Goal: Find contact information: Find contact information

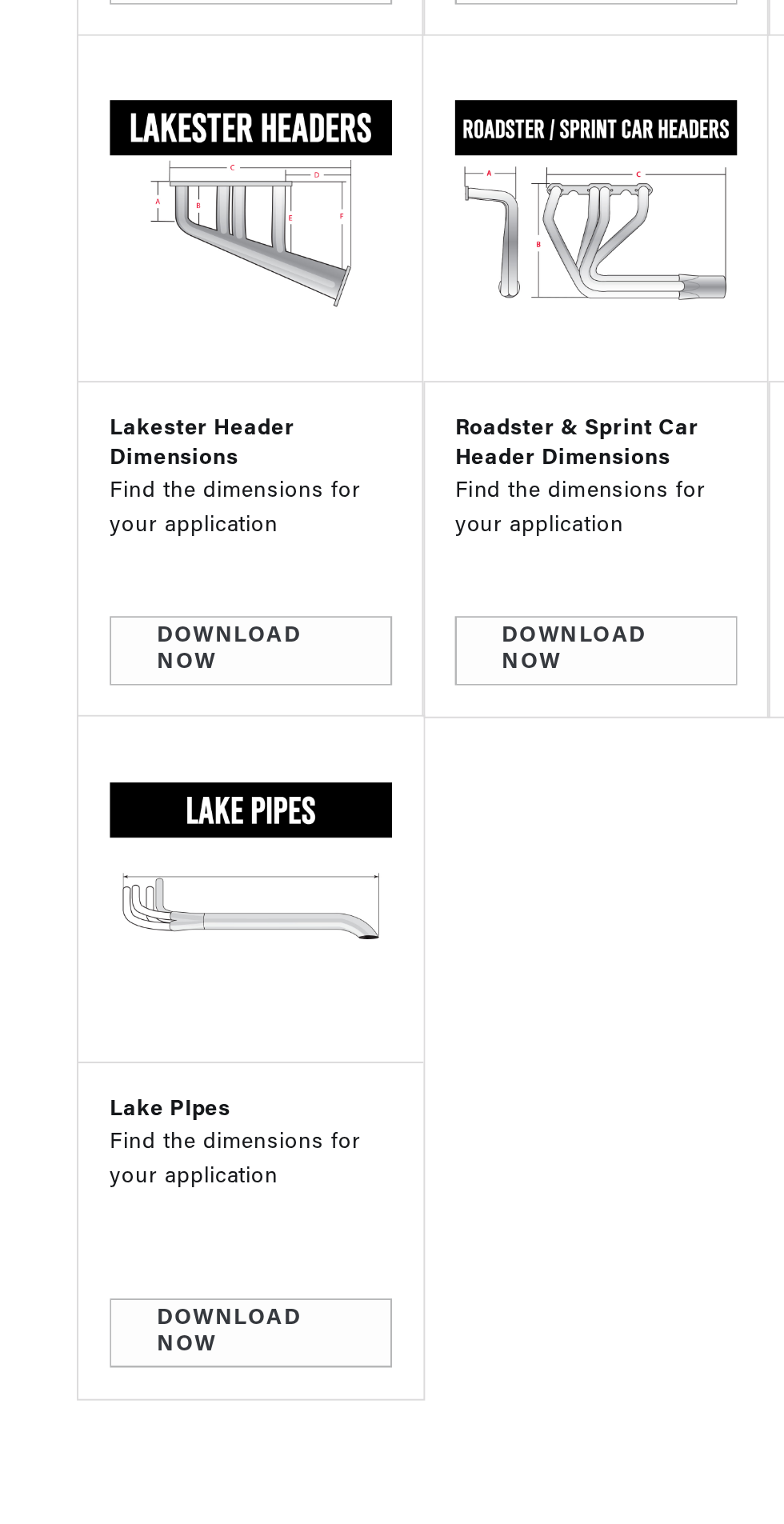
scroll to position [0, 485]
click at [138, 809] on link "Contact Us" at bounding box center [127, 790] width 144 height 36
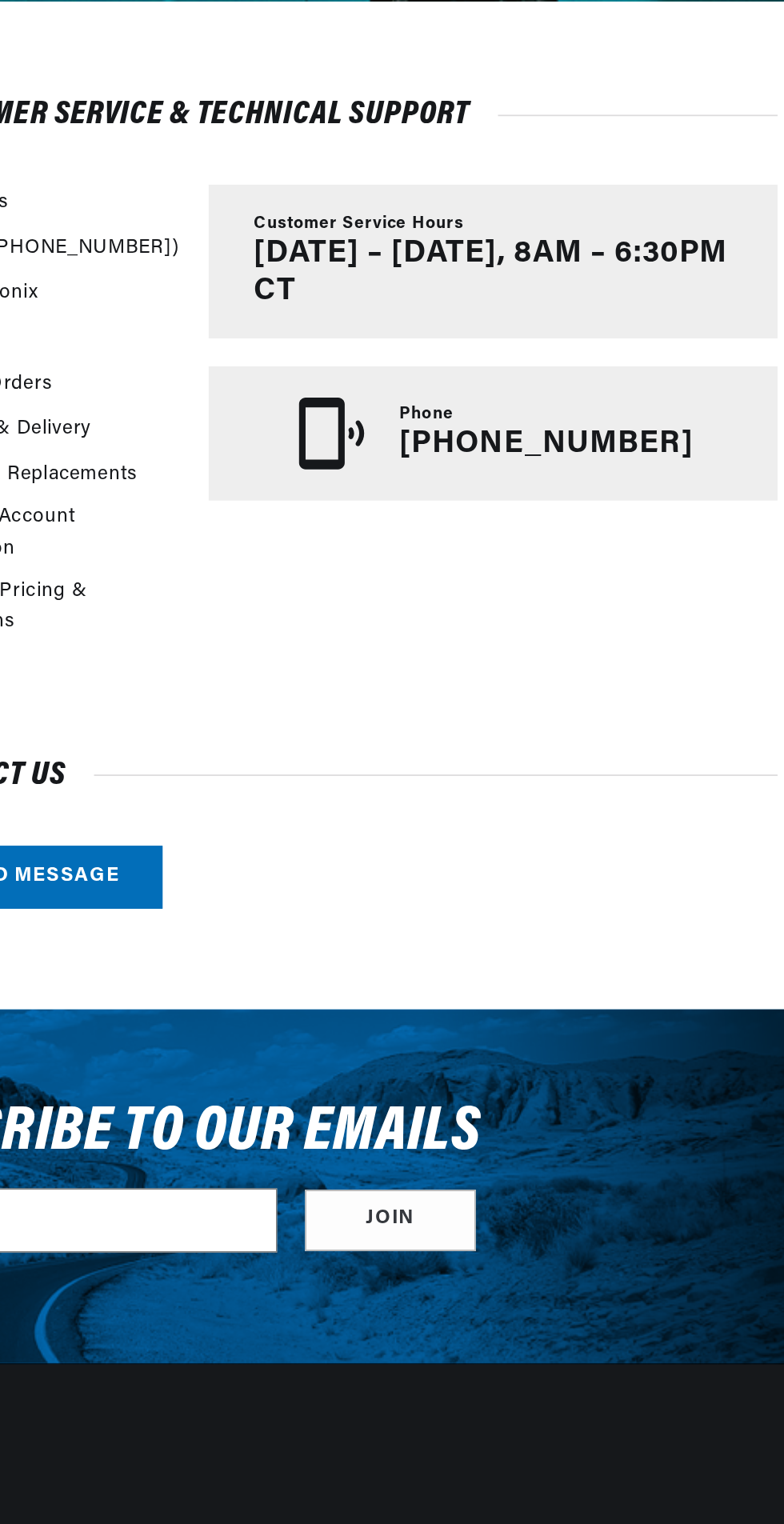
click at [610, 557] on p "(913) 808-2376" at bounding box center [611, 567] width 168 height 21
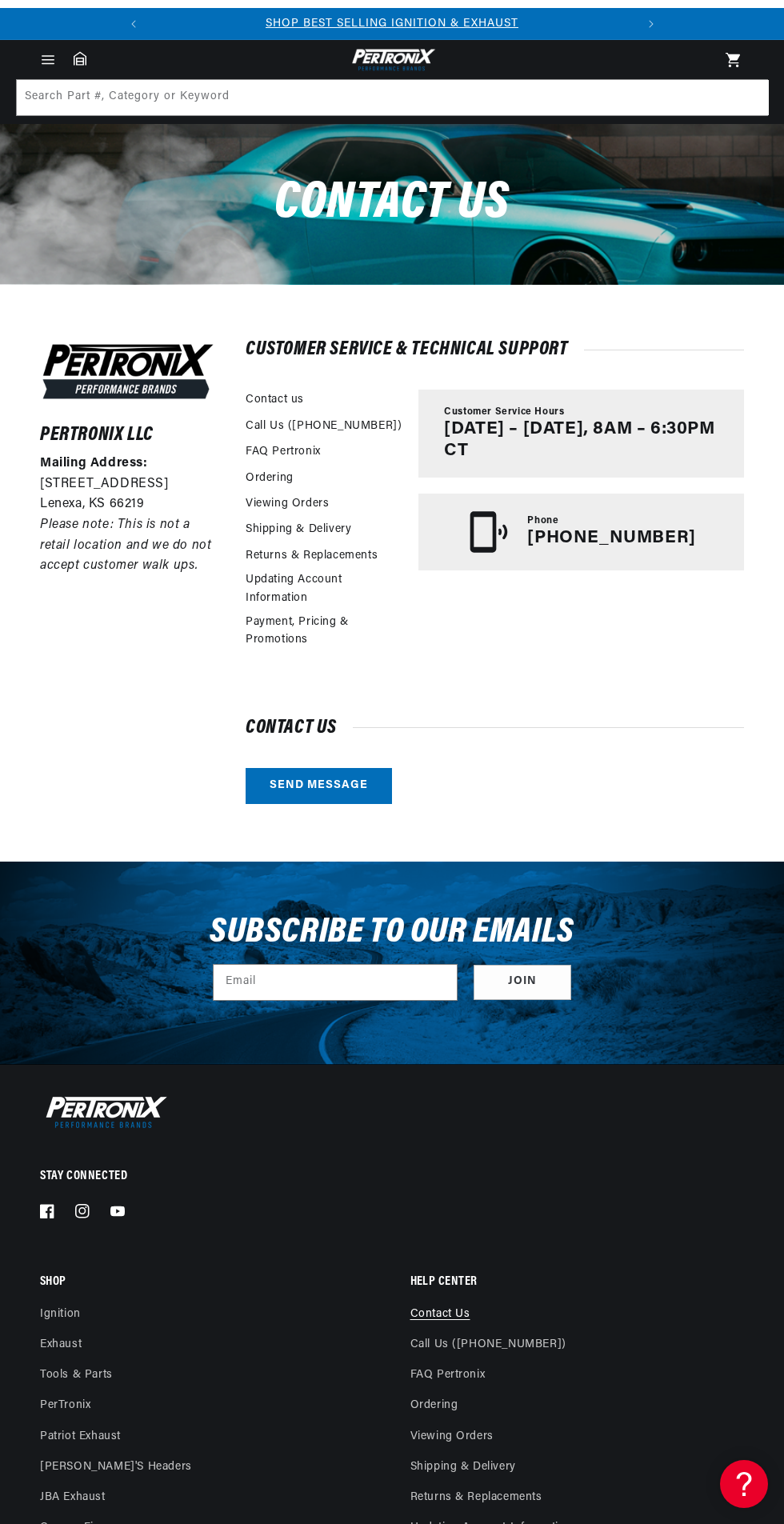
scroll to position [56, 0]
